Goal: Use online tool/utility: Utilize a website feature to perform a specific function

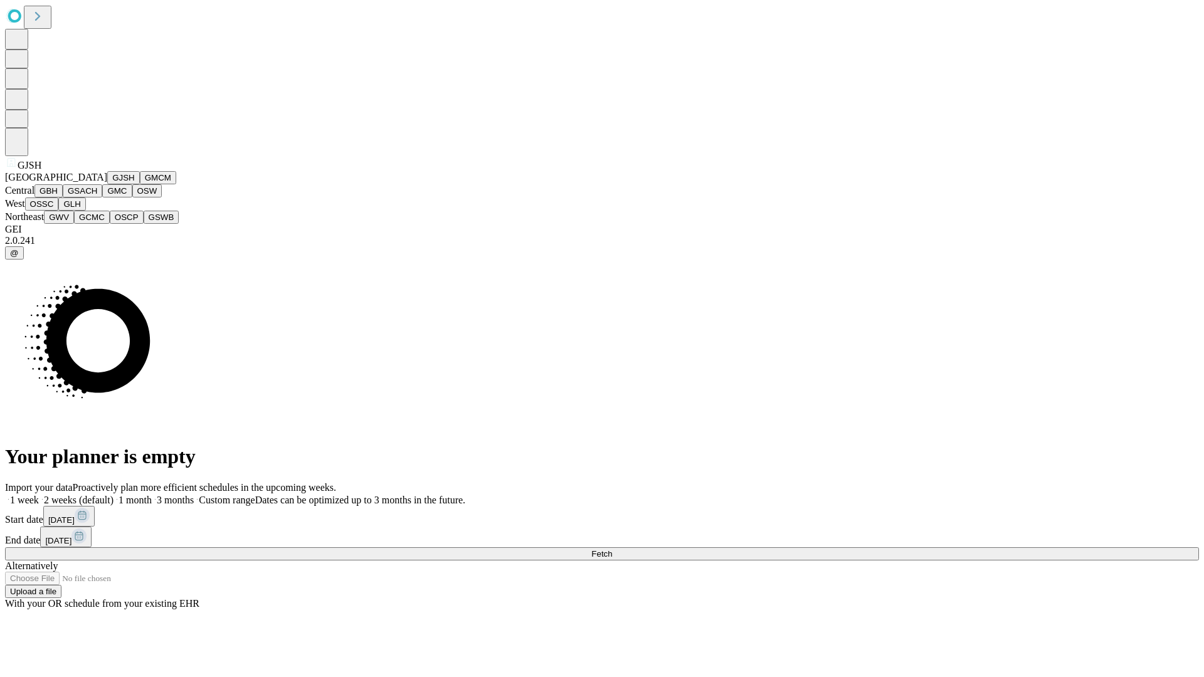
click at [107, 184] on button "GJSH" at bounding box center [123, 177] width 33 height 13
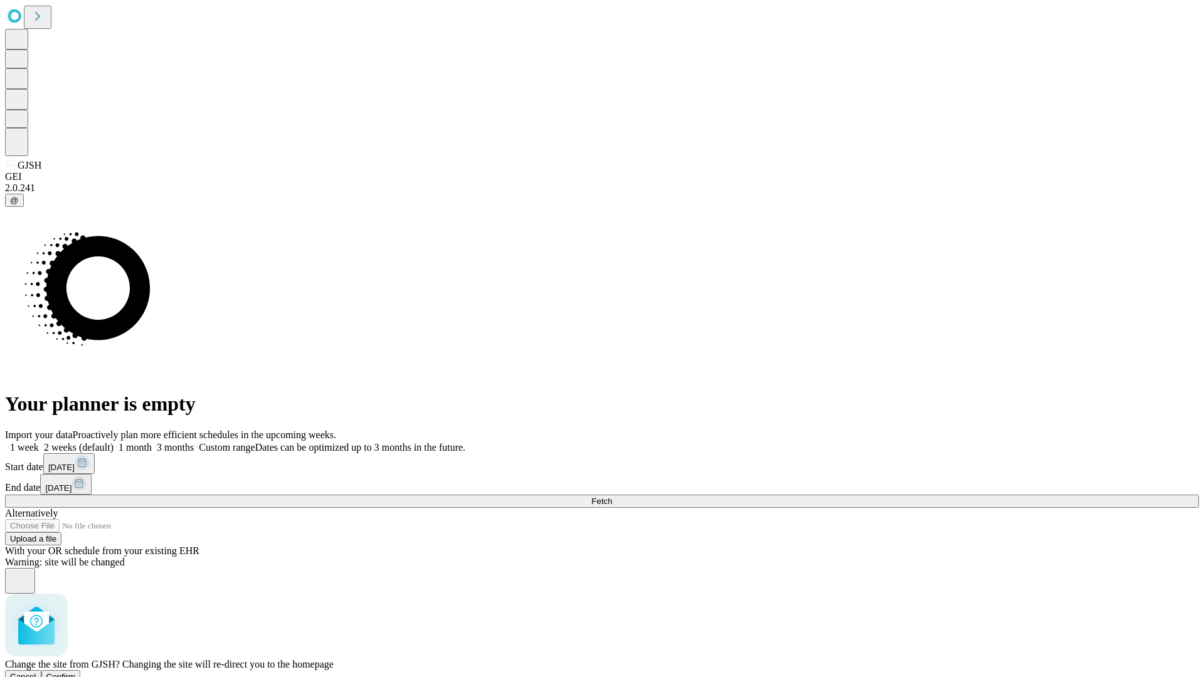
click at [76, 672] on span "Confirm" at bounding box center [60, 676] width 29 height 9
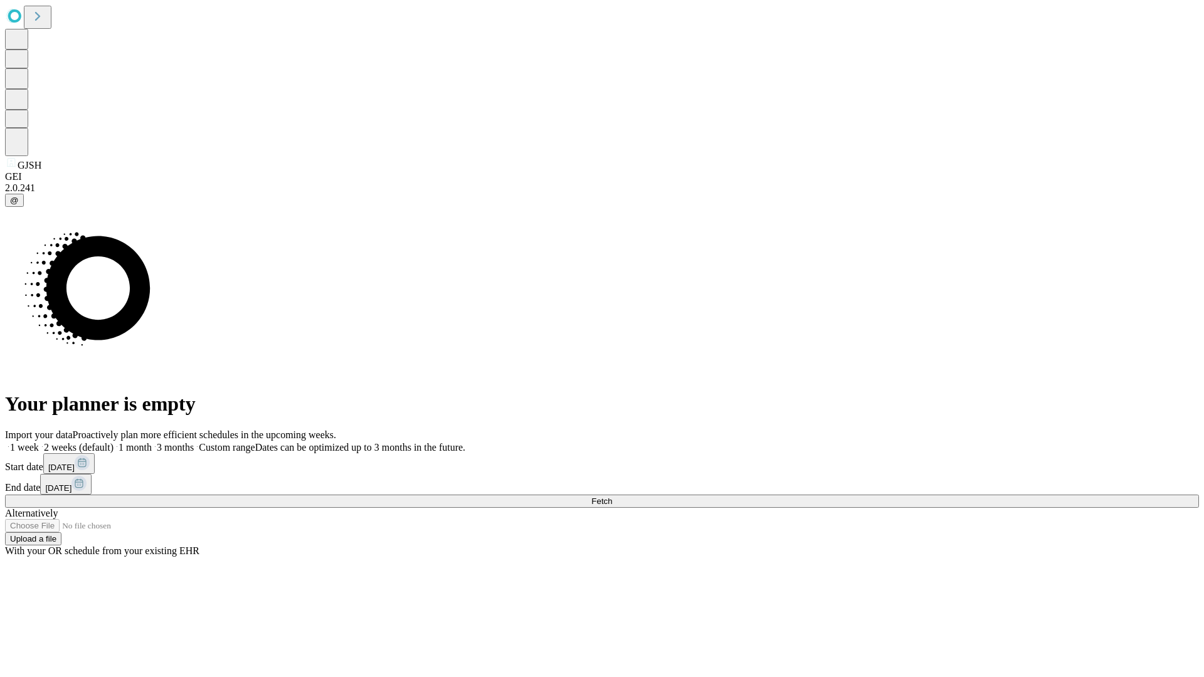
click at [114, 442] on label "2 weeks (default)" at bounding box center [76, 447] width 75 height 11
click at [612, 497] on span "Fetch" at bounding box center [601, 501] width 21 height 9
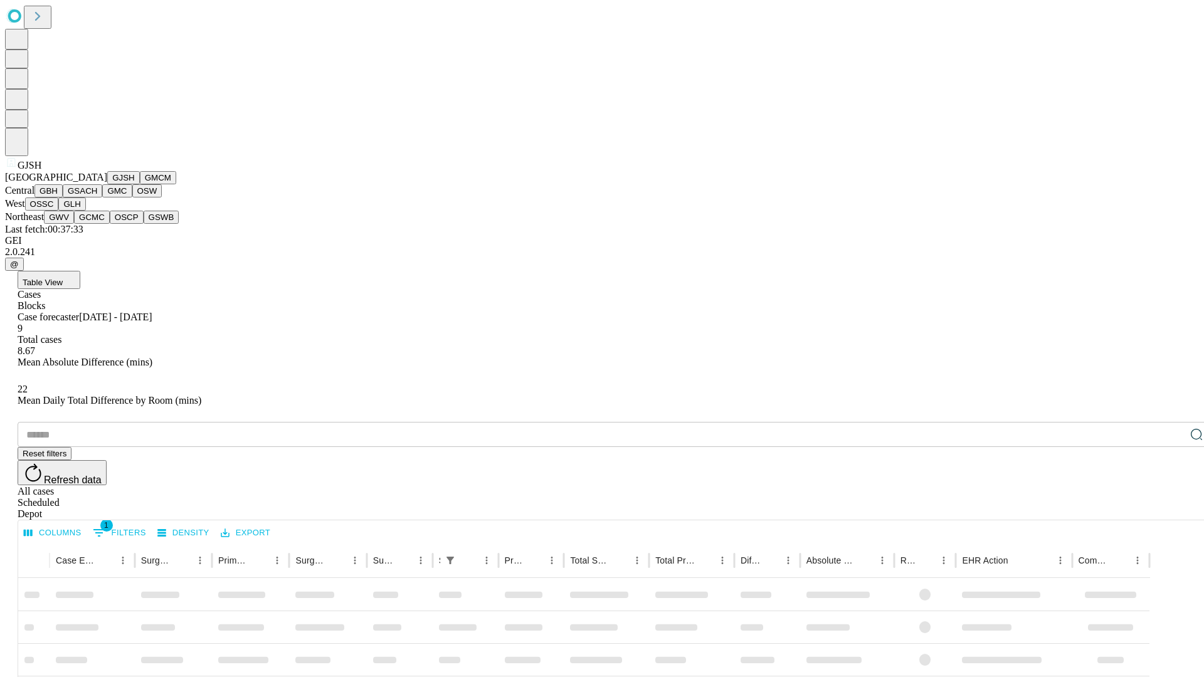
click at [140, 184] on button "GMCM" at bounding box center [158, 177] width 36 height 13
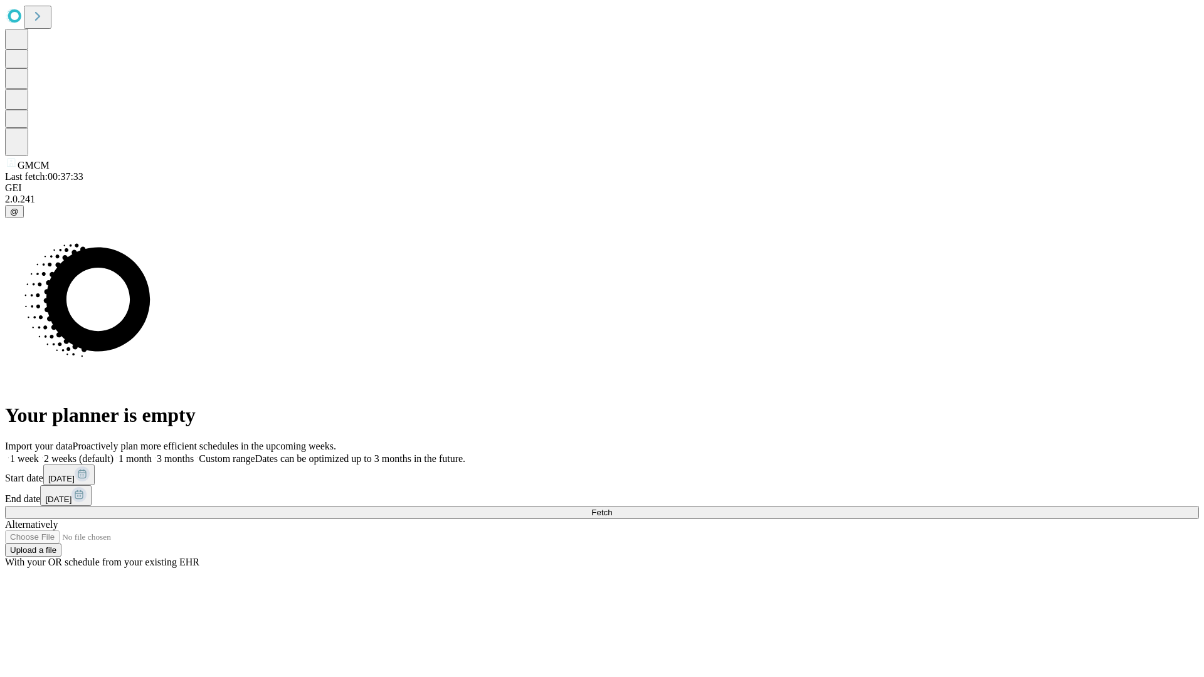
click at [114, 453] on label "2 weeks (default)" at bounding box center [76, 458] width 75 height 11
click at [612, 508] on span "Fetch" at bounding box center [601, 512] width 21 height 9
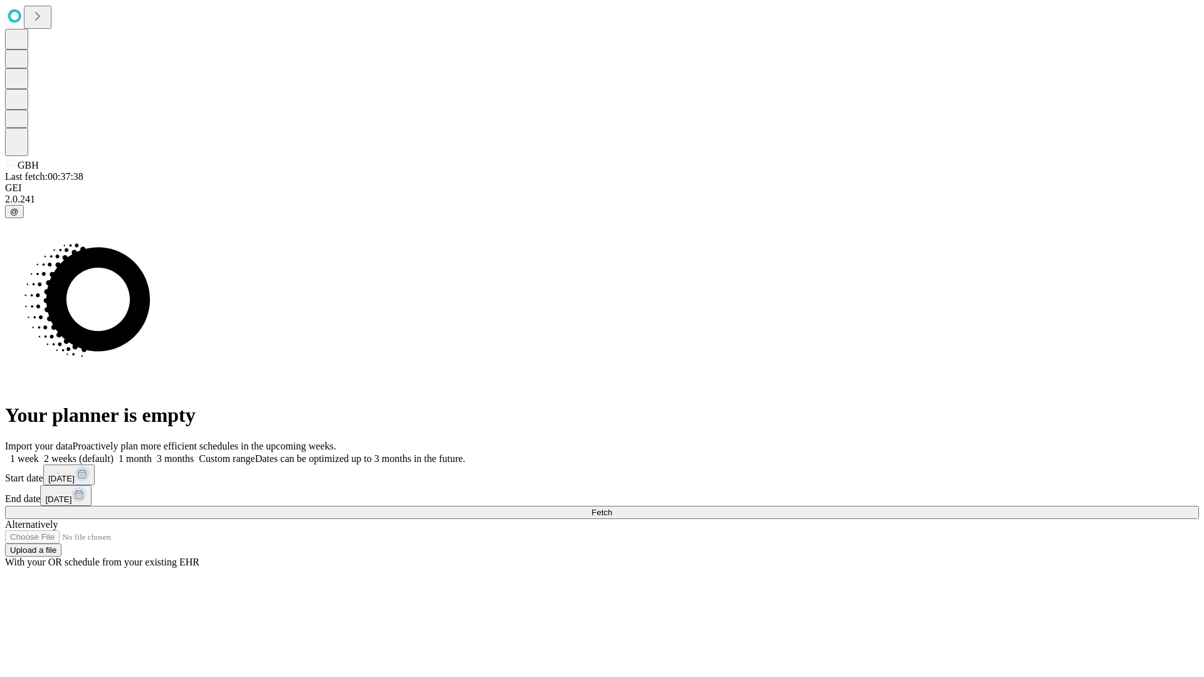
click at [114, 453] on label "2 weeks (default)" at bounding box center [76, 458] width 75 height 11
click at [612, 508] on span "Fetch" at bounding box center [601, 512] width 21 height 9
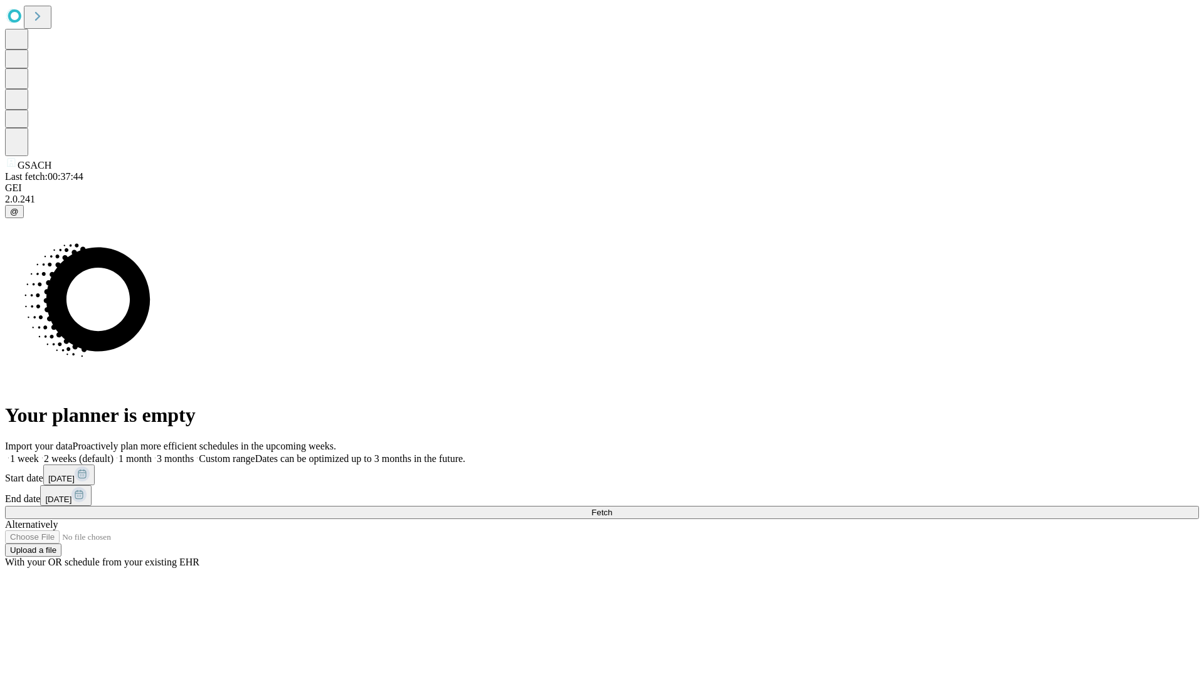
click at [612, 508] on span "Fetch" at bounding box center [601, 512] width 21 height 9
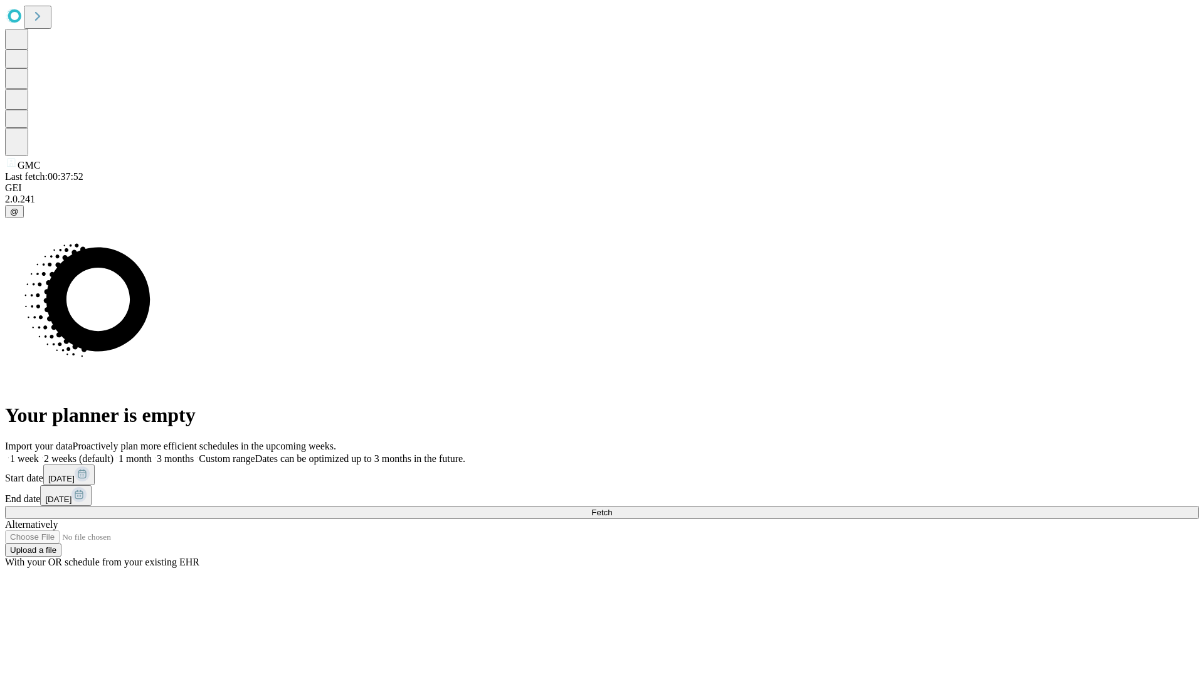
click at [612, 508] on span "Fetch" at bounding box center [601, 512] width 21 height 9
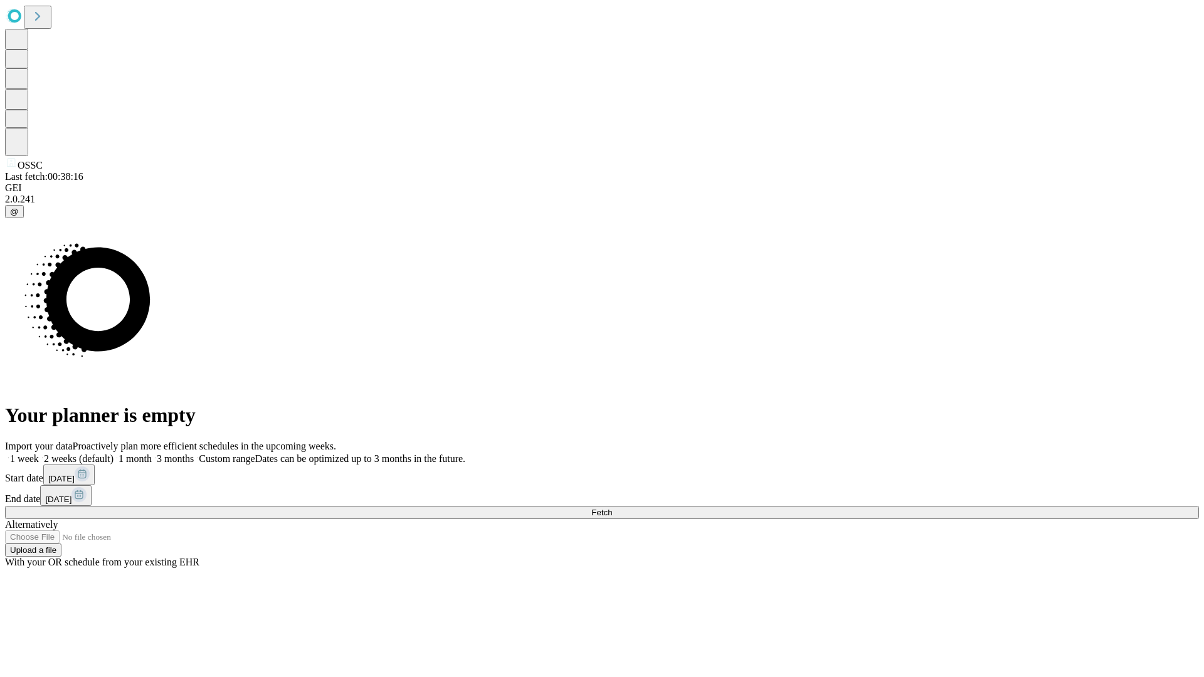
click at [114, 453] on label "2 weeks (default)" at bounding box center [76, 458] width 75 height 11
click at [612, 508] on span "Fetch" at bounding box center [601, 512] width 21 height 9
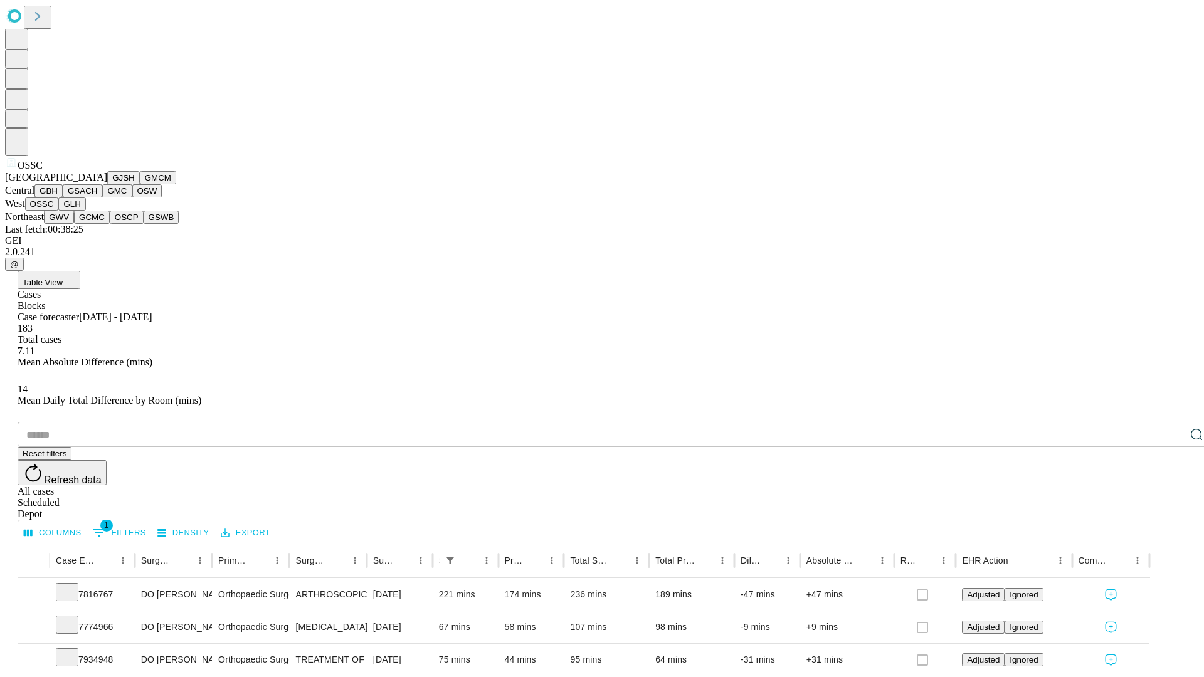
click at [85, 211] on button "GLH" at bounding box center [71, 204] width 27 height 13
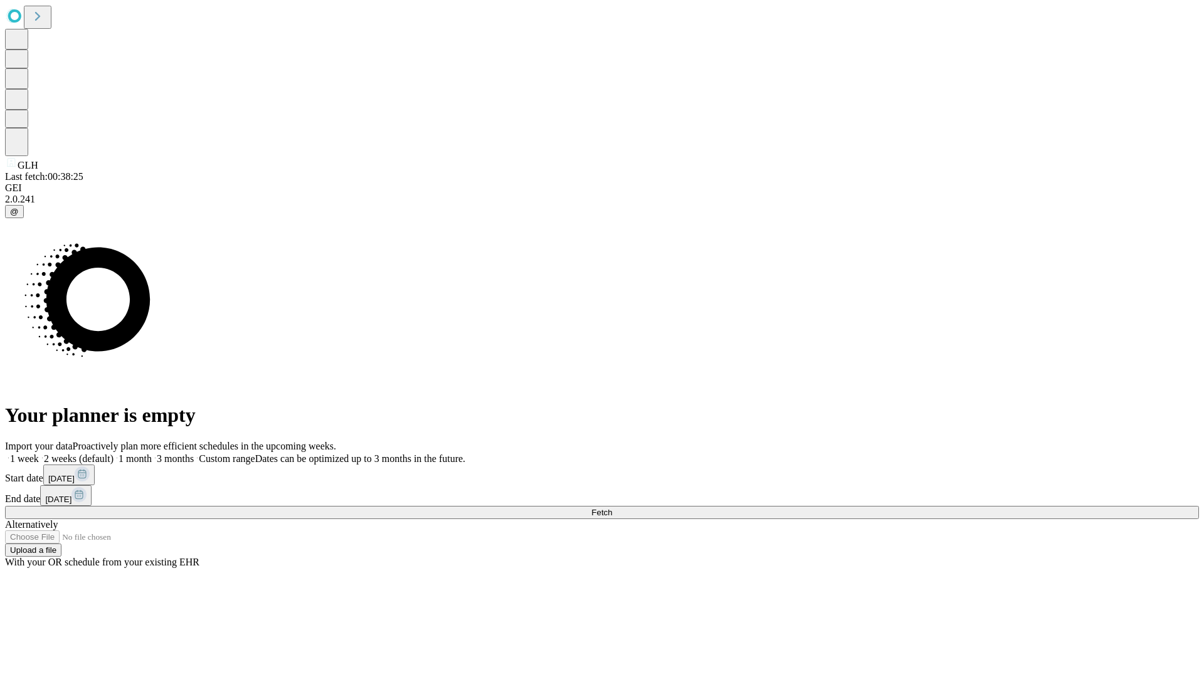
click at [612, 508] on span "Fetch" at bounding box center [601, 512] width 21 height 9
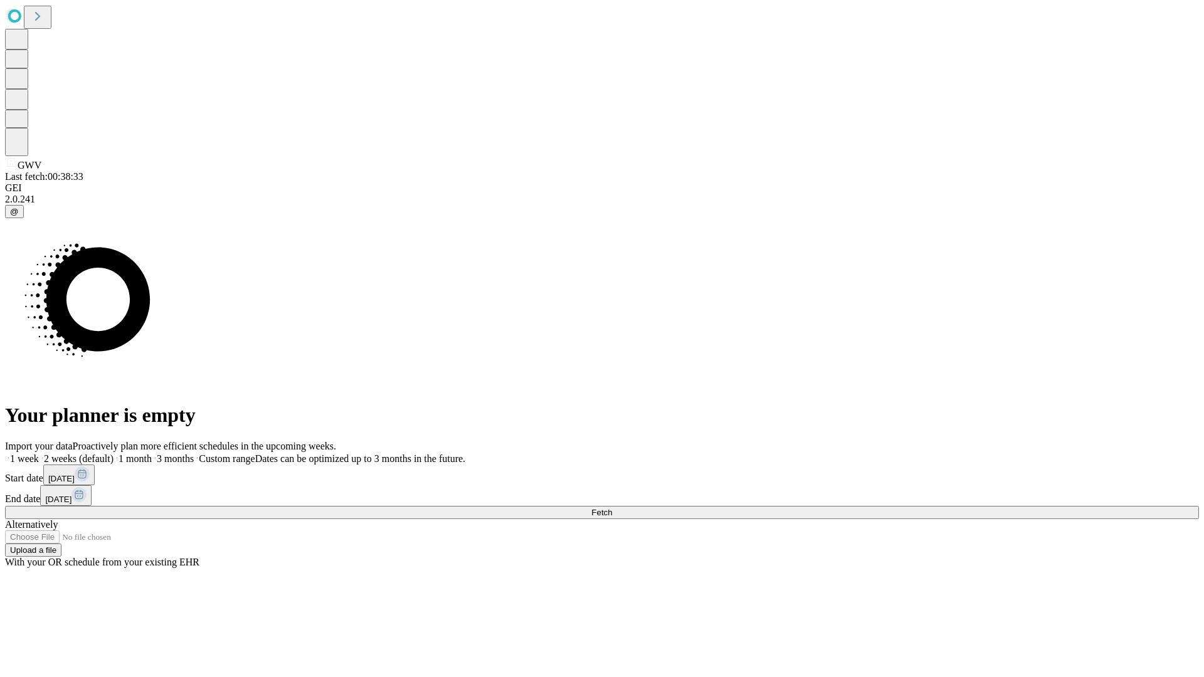
click at [114, 453] on label "2 weeks (default)" at bounding box center [76, 458] width 75 height 11
click at [612, 508] on span "Fetch" at bounding box center [601, 512] width 21 height 9
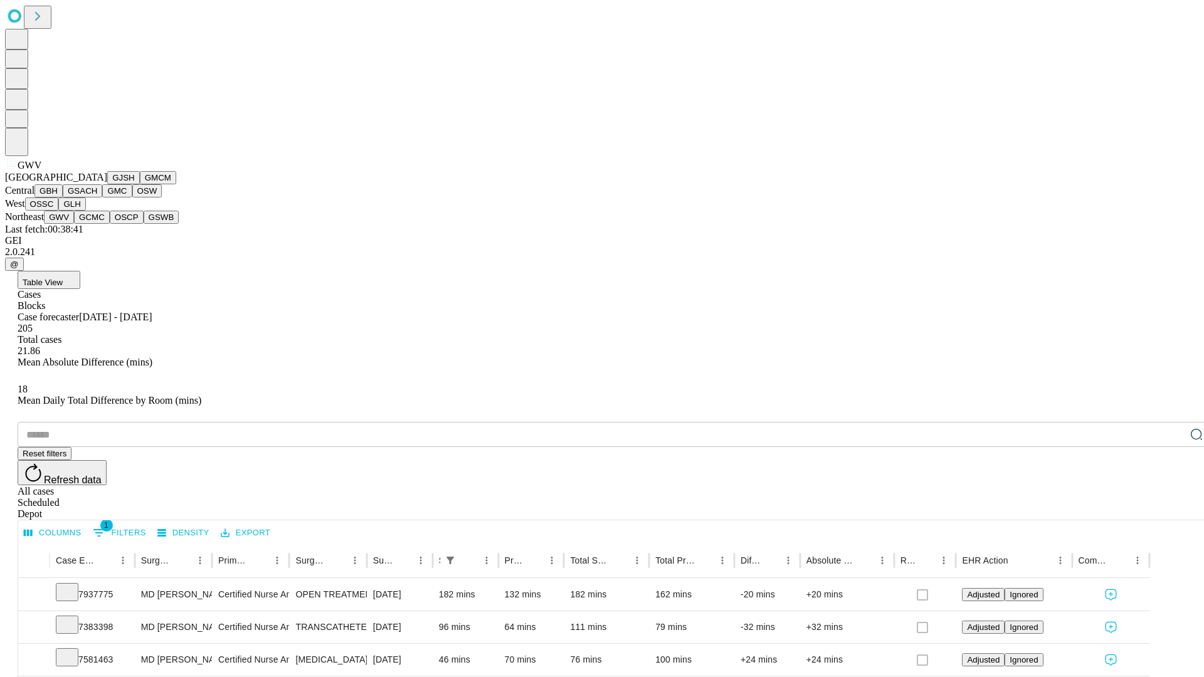
click at [97, 224] on button "GCMC" at bounding box center [92, 217] width 36 height 13
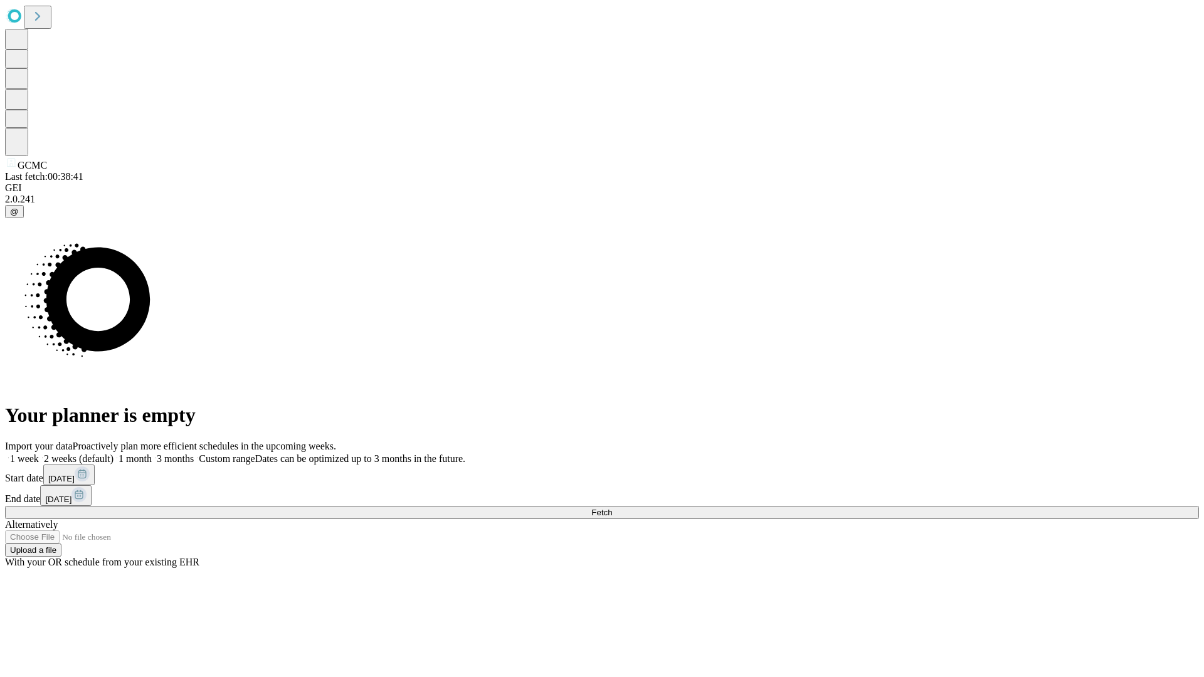
click at [114, 453] on label "2 weeks (default)" at bounding box center [76, 458] width 75 height 11
click at [612, 508] on span "Fetch" at bounding box center [601, 512] width 21 height 9
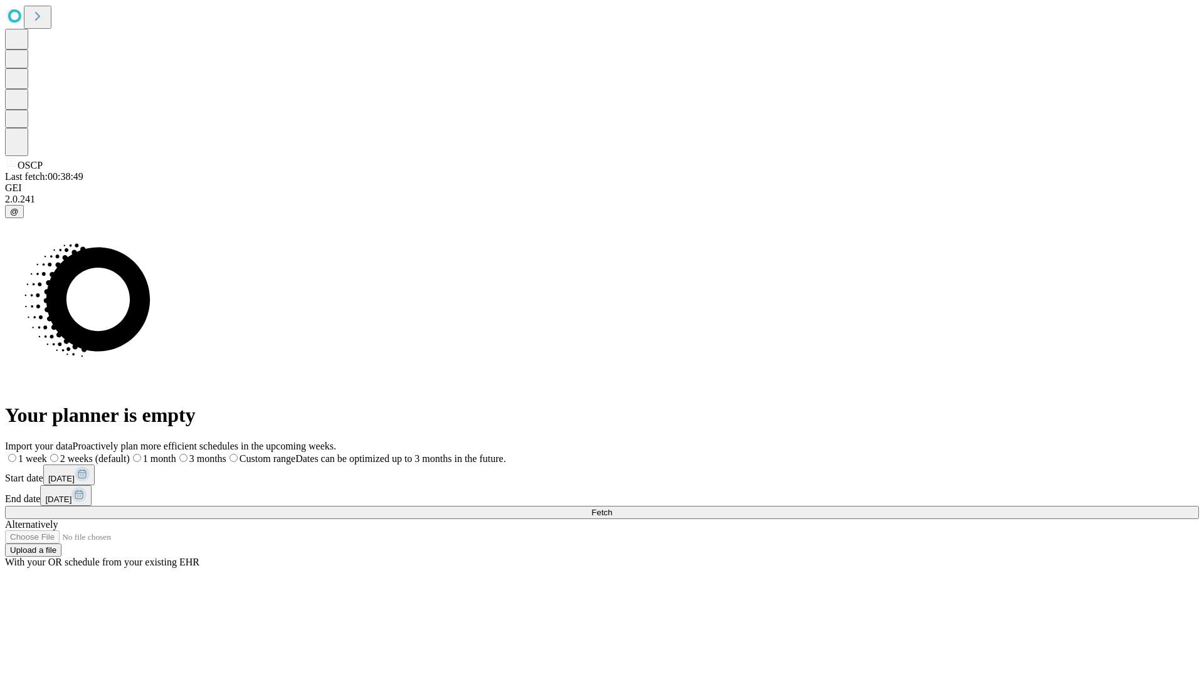
click at [612, 508] on span "Fetch" at bounding box center [601, 512] width 21 height 9
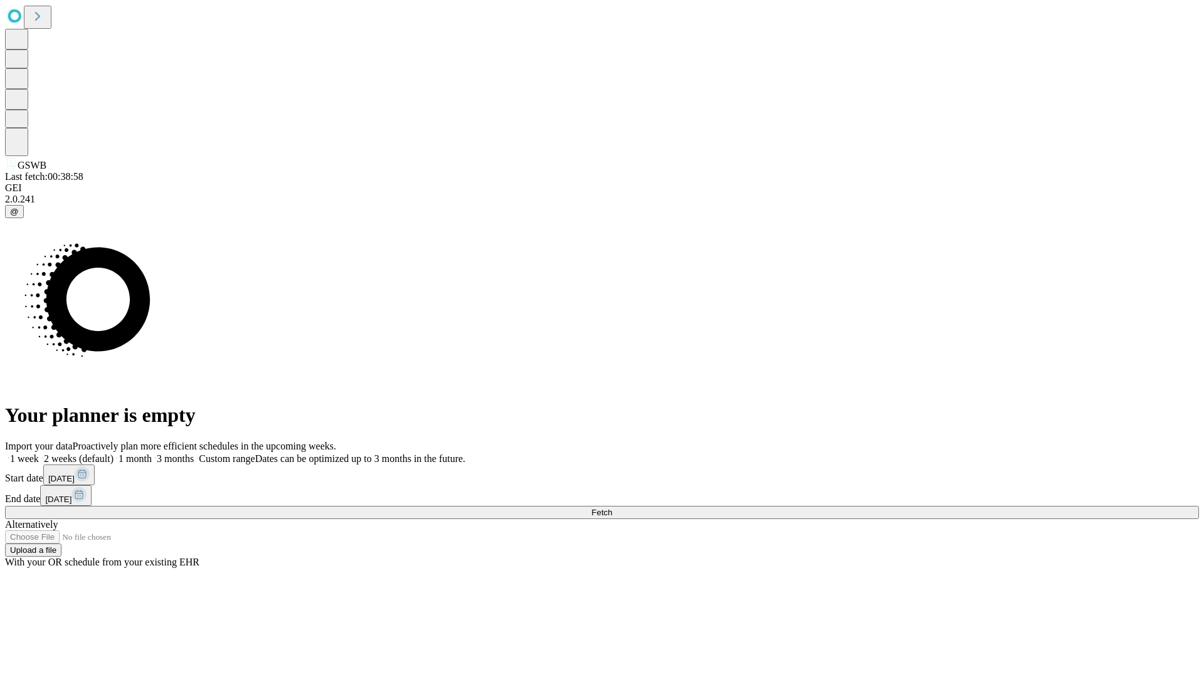
click at [114, 453] on label "2 weeks (default)" at bounding box center [76, 458] width 75 height 11
click at [612, 508] on span "Fetch" at bounding box center [601, 512] width 21 height 9
